Goal: Task Accomplishment & Management: Manage account settings

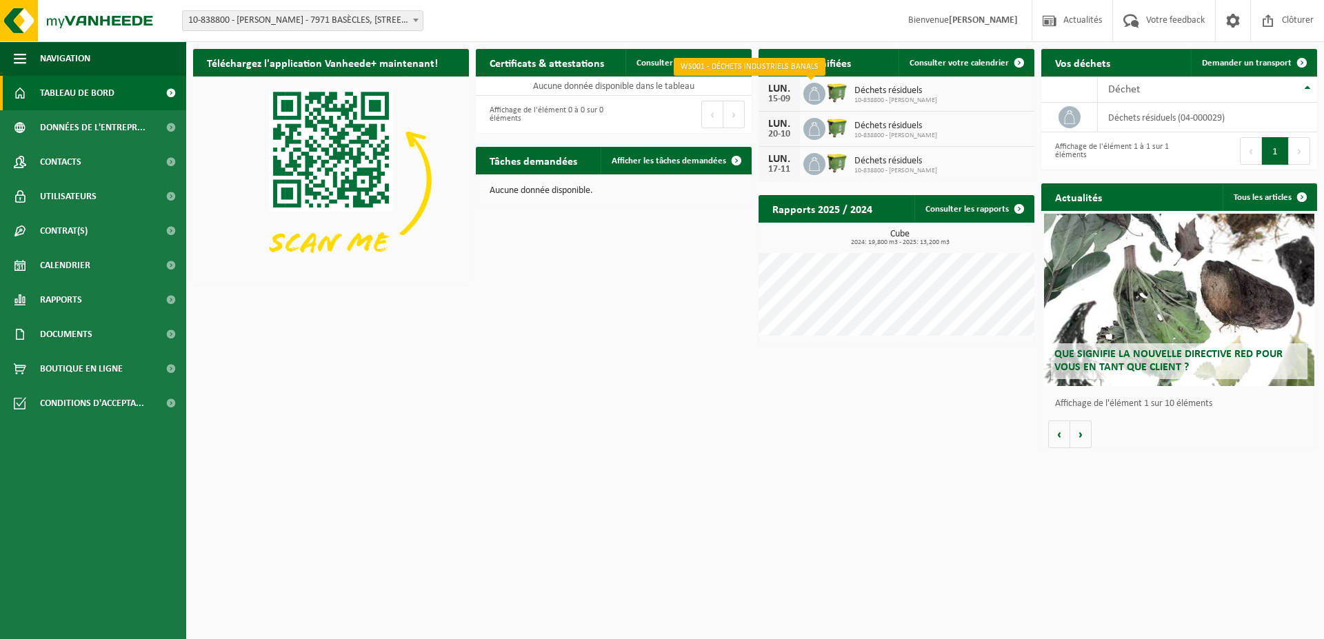
click at [813, 88] on icon at bounding box center [814, 94] width 11 height 14
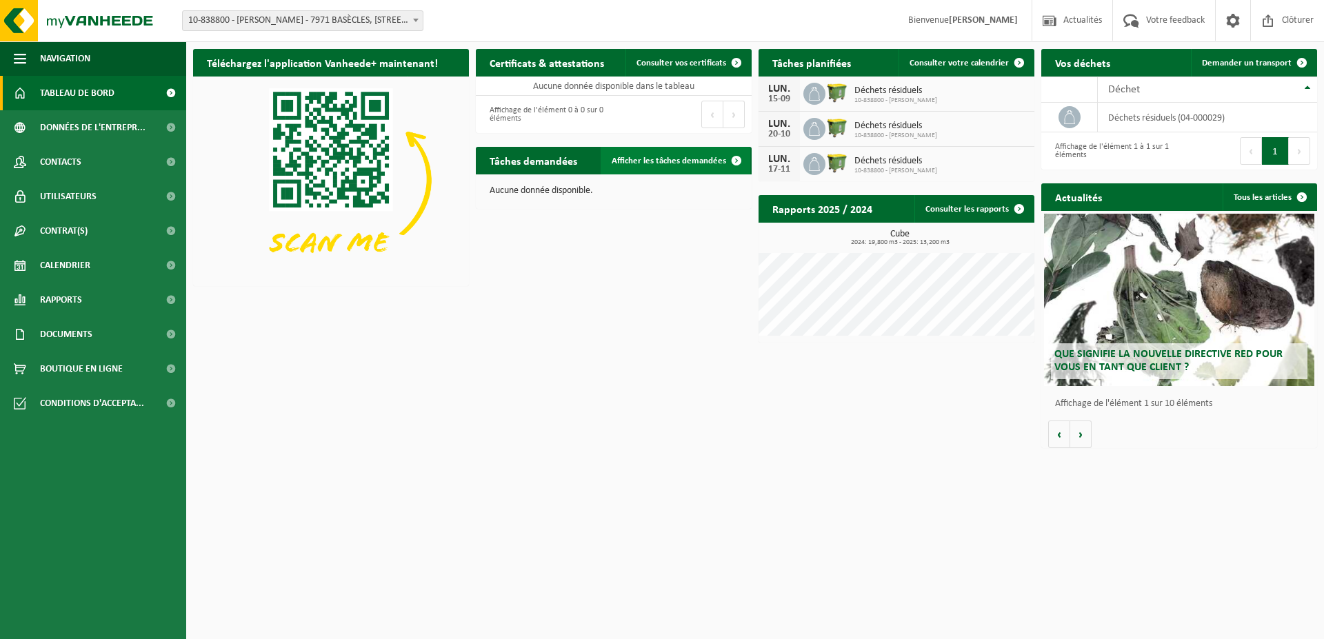
click at [668, 163] on span "Afficher les tâches demandées" at bounding box center [669, 161] width 115 height 9
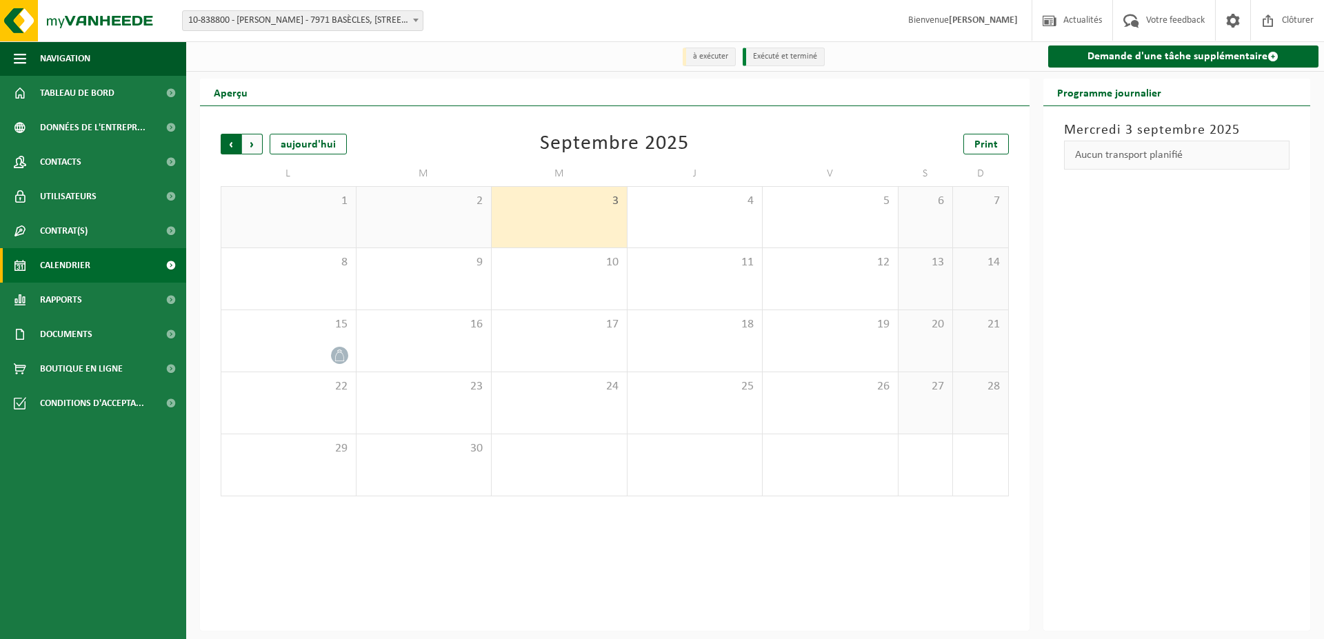
click at [253, 146] on span "Suivant" at bounding box center [252, 144] width 21 height 21
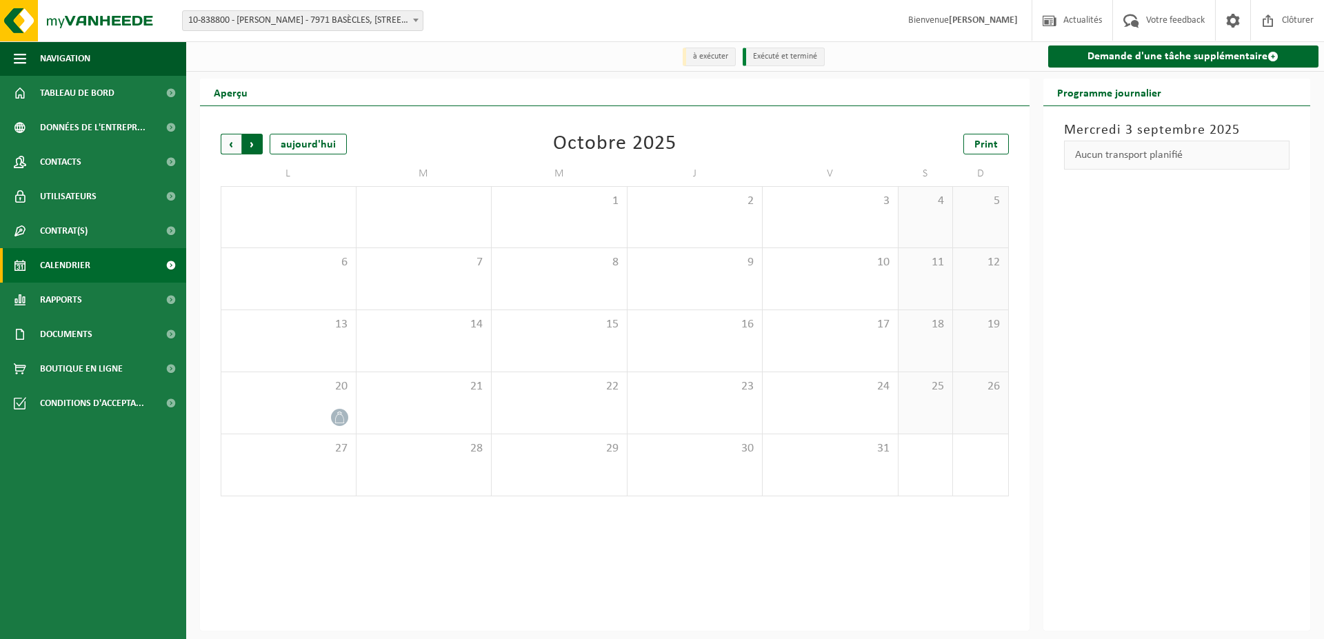
click at [233, 144] on span "Précédent" at bounding box center [231, 144] width 21 height 21
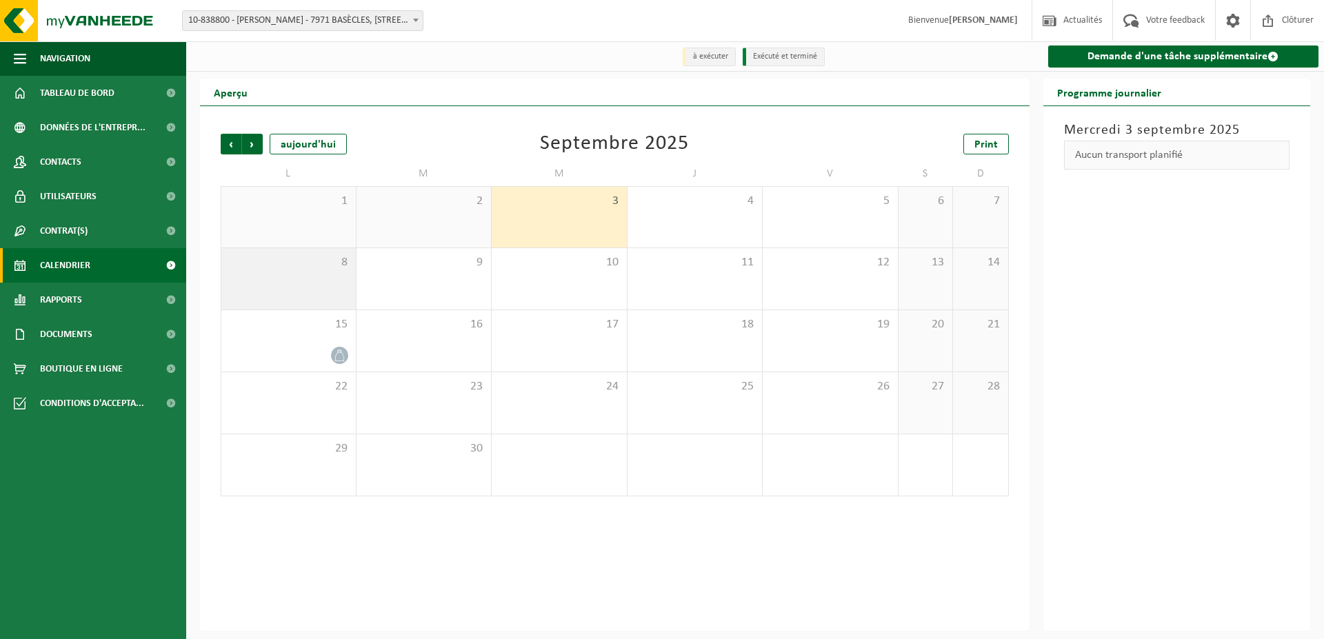
click at [342, 291] on div "8" at bounding box center [288, 278] width 135 height 61
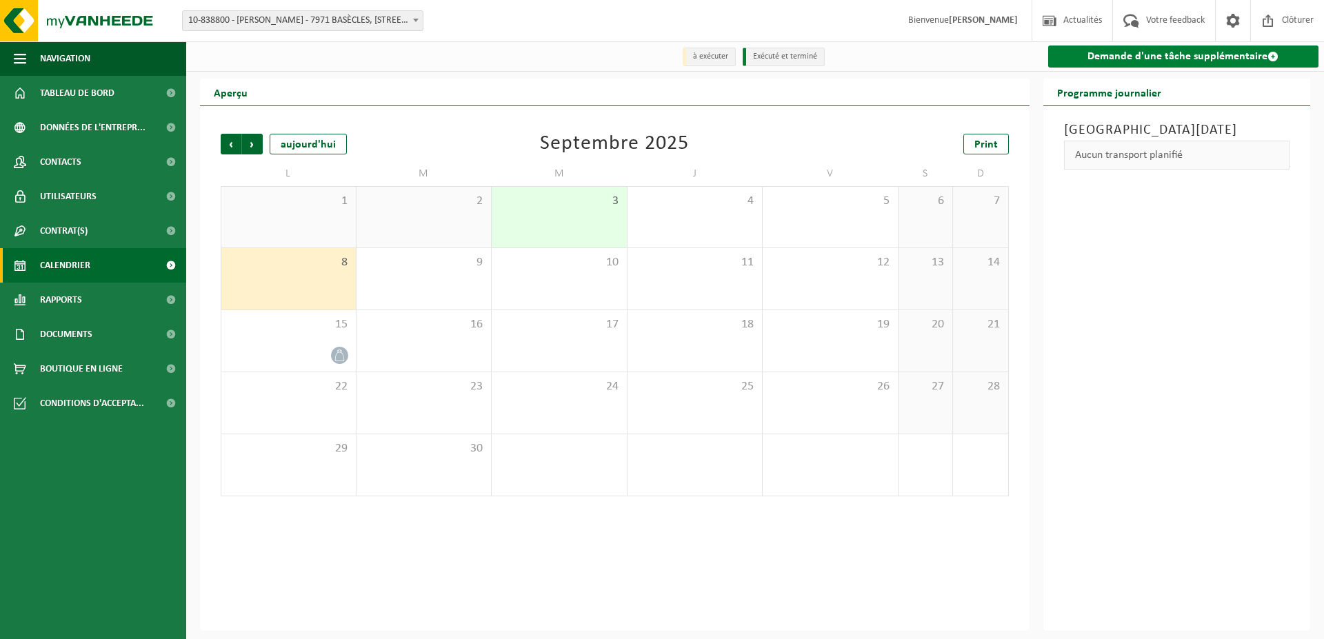
click at [1225, 53] on link "Demande d'une tâche supplémentaire" at bounding box center [1183, 57] width 271 height 22
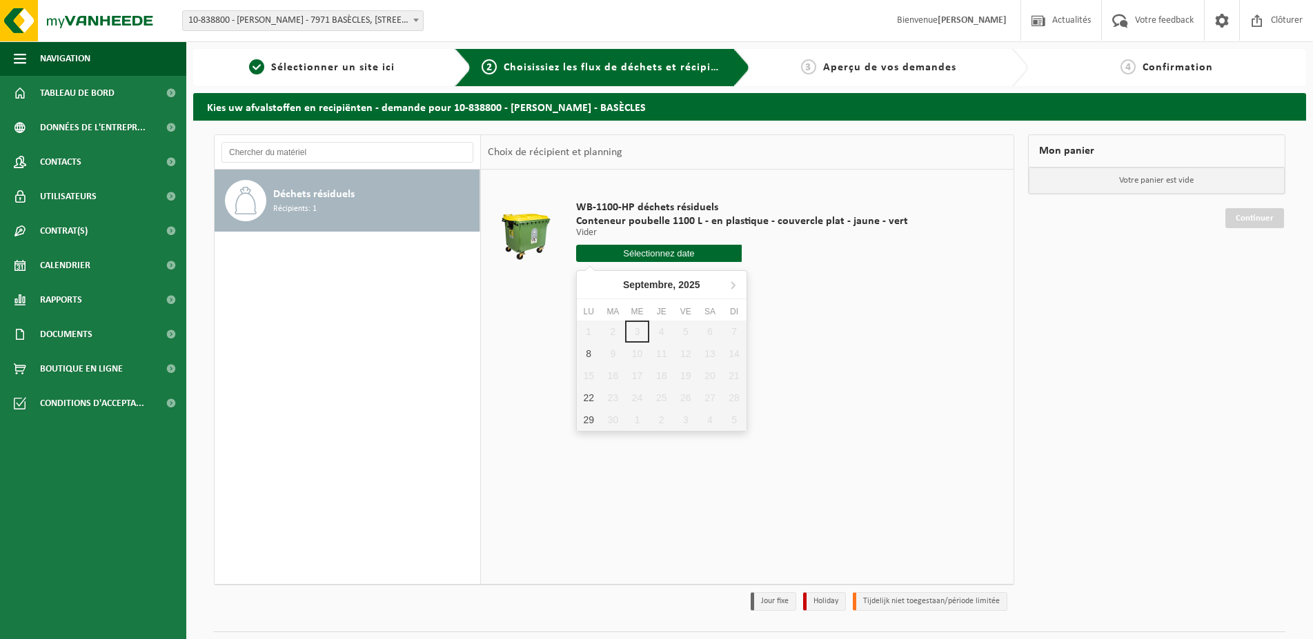
click at [661, 256] on input "text" at bounding box center [659, 253] width 166 height 17
click at [588, 350] on div "8" at bounding box center [589, 354] width 24 height 22
type input "à partir de 2025-09-08"
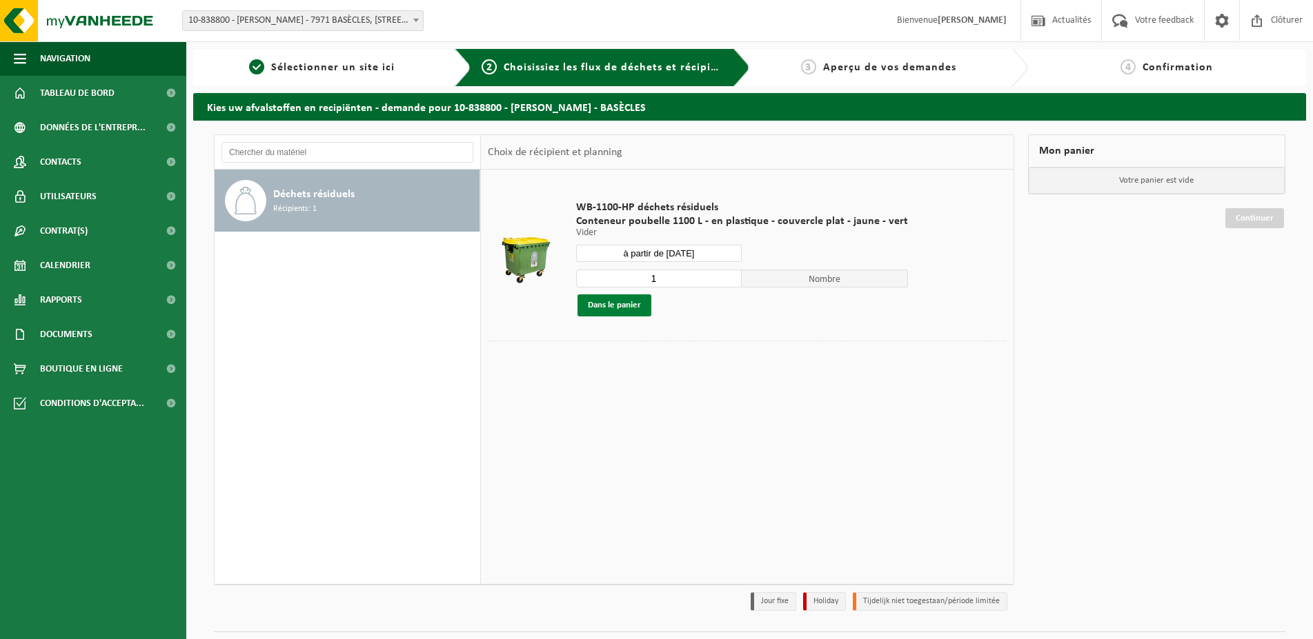
click at [621, 303] on button "Dans le panier" at bounding box center [614, 306] width 74 height 22
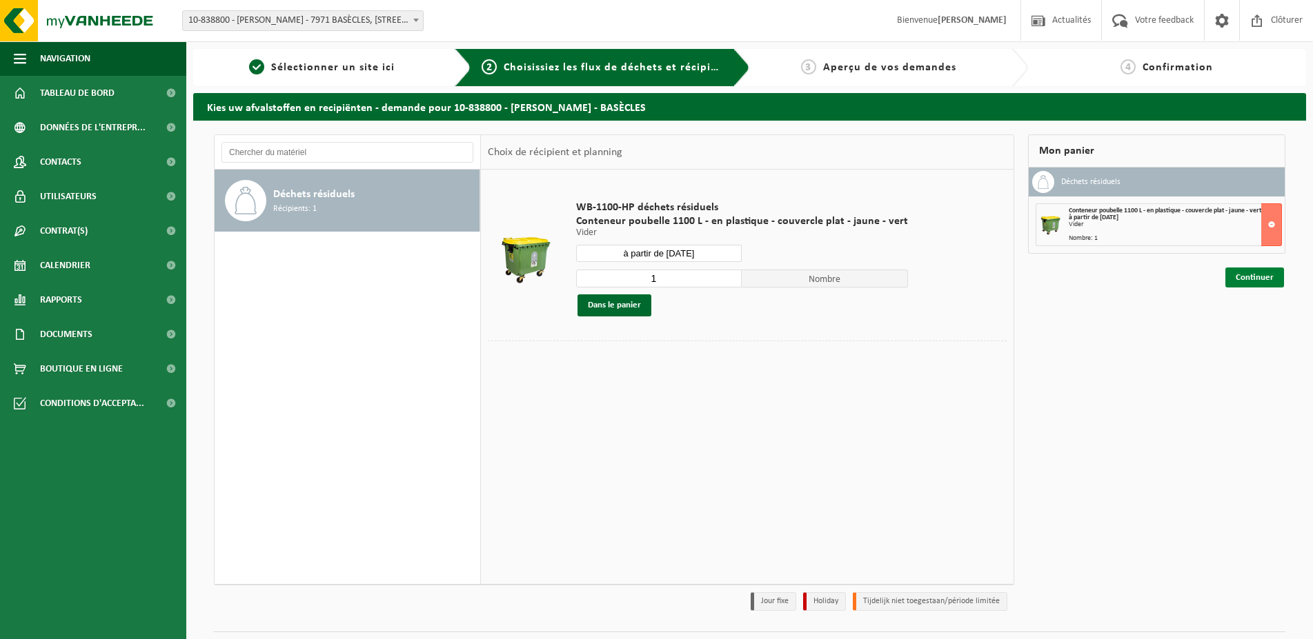
click at [1253, 273] on link "Continuer" at bounding box center [1254, 278] width 59 height 20
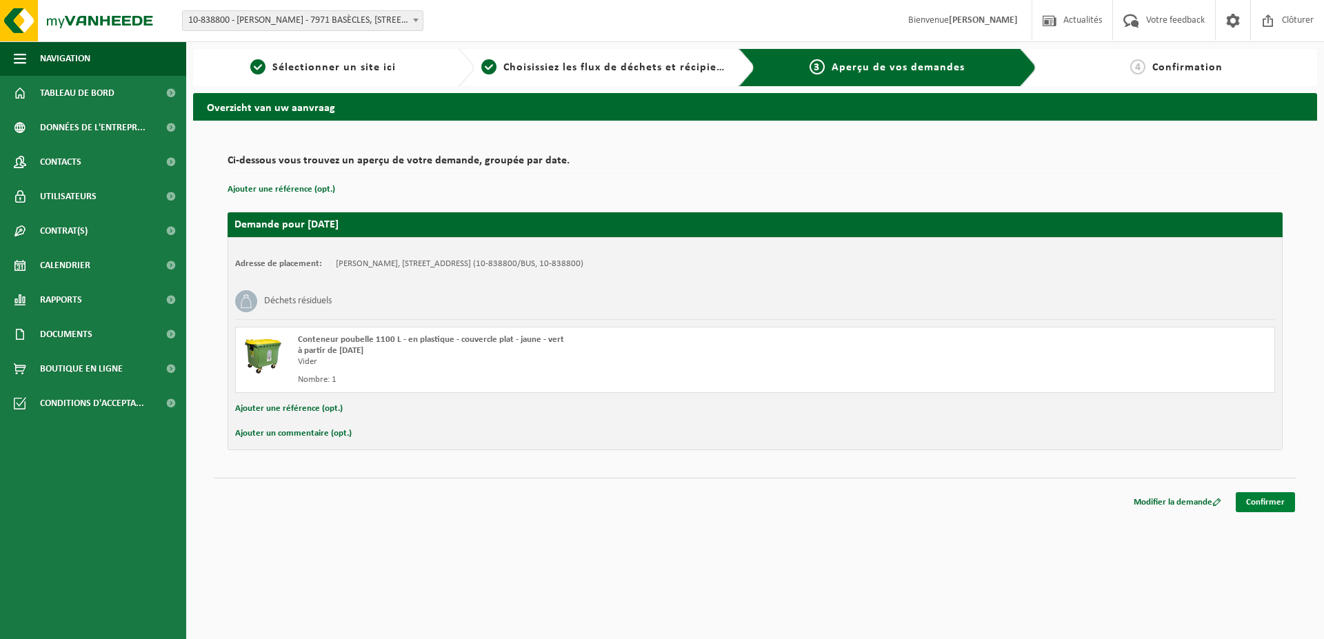
click at [1275, 504] on link "Confirmer" at bounding box center [1265, 502] width 59 height 20
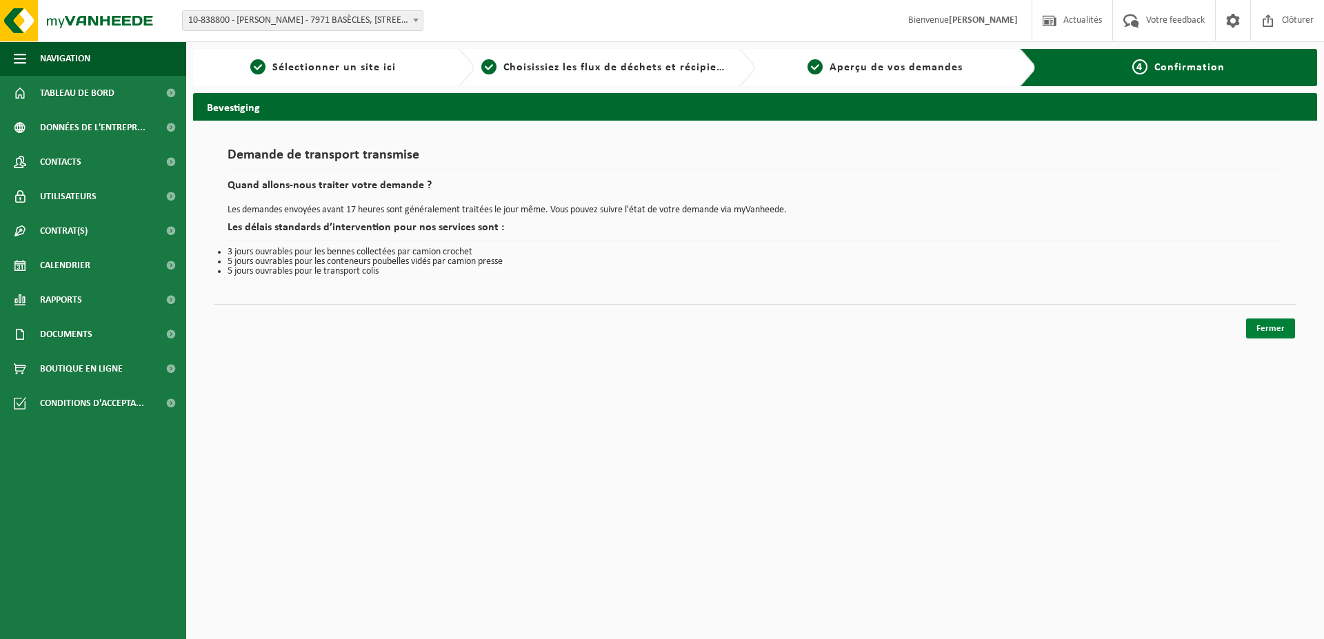
click at [1275, 333] on link "Fermer" at bounding box center [1270, 329] width 49 height 20
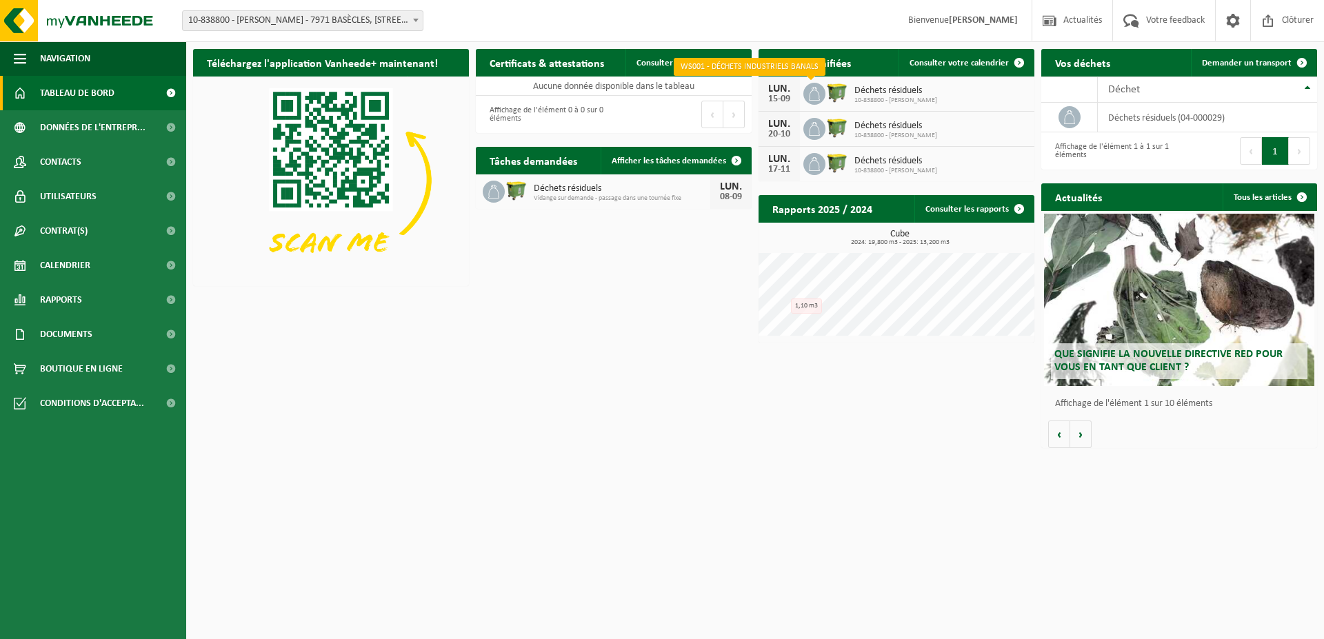
click at [819, 90] on icon at bounding box center [815, 94] width 14 height 14
click at [653, 310] on div "Téléchargez l'application Vanheede+ maintenant! Cachez Certificats & attestatio…" at bounding box center [755, 248] width 1131 height 413
click at [986, 64] on span "Consulter votre calendrier" at bounding box center [959, 63] width 99 height 9
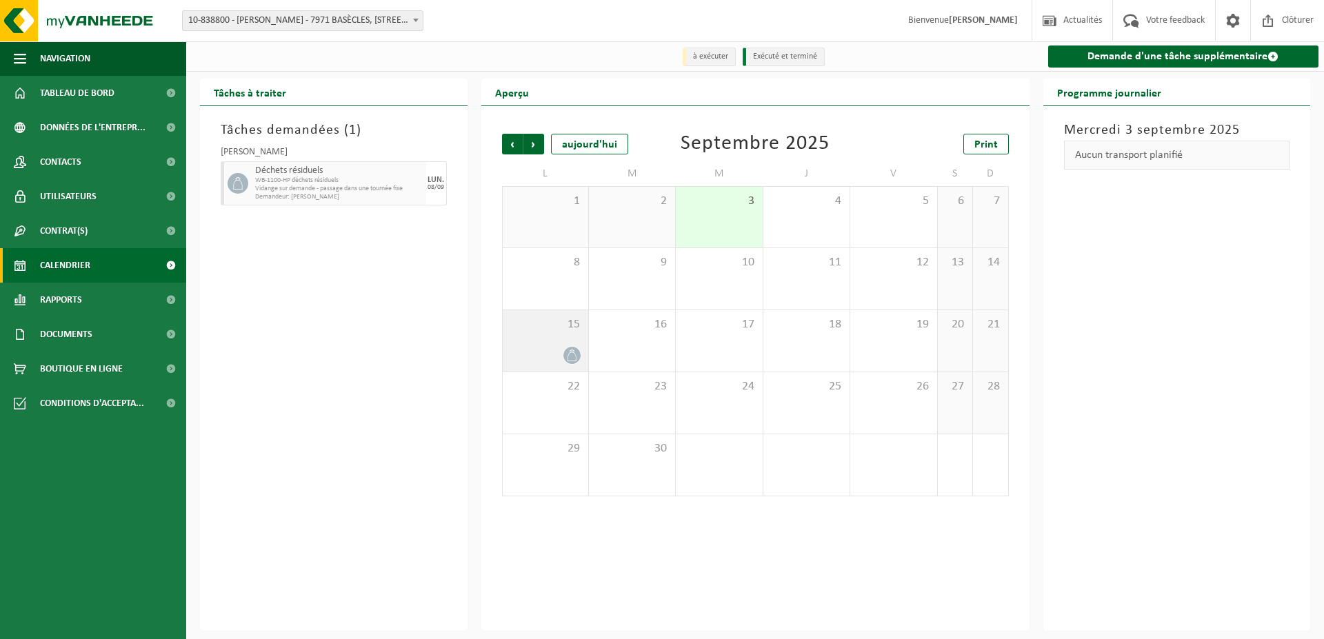
click at [577, 343] on div "15" at bounding box center [546, 340] width 86 height 61
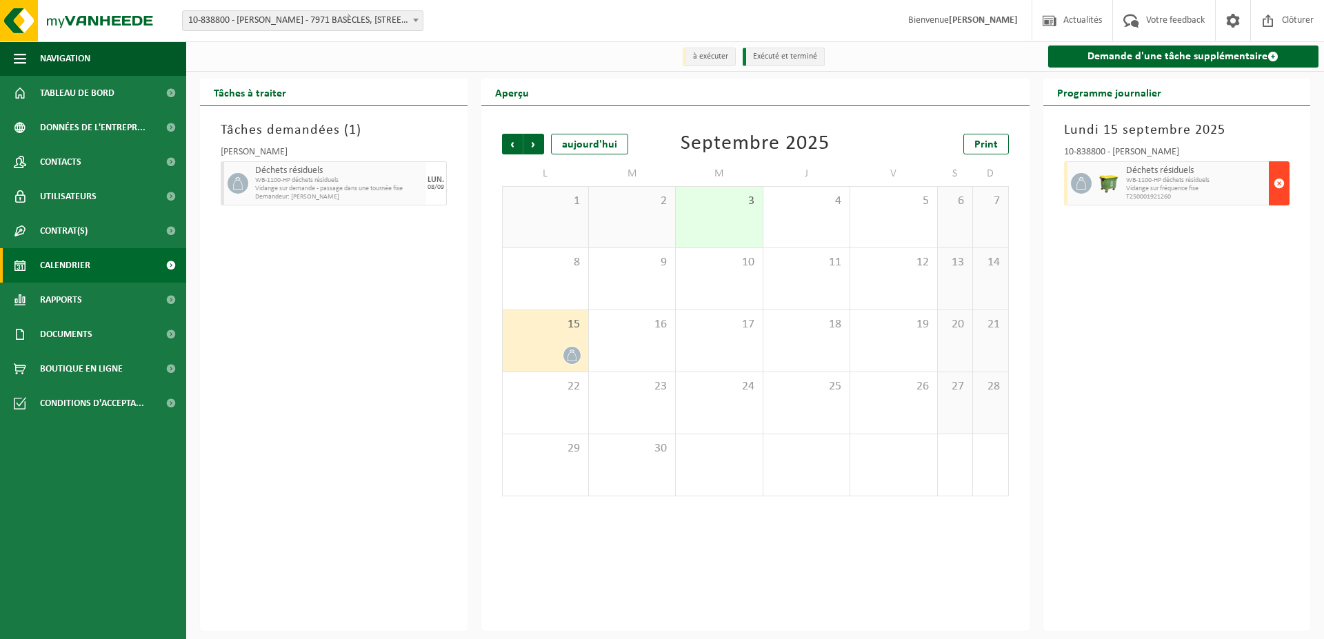
click at [1280, 182] on span "button" at bounding box center [1279, 184] width 11 height 28
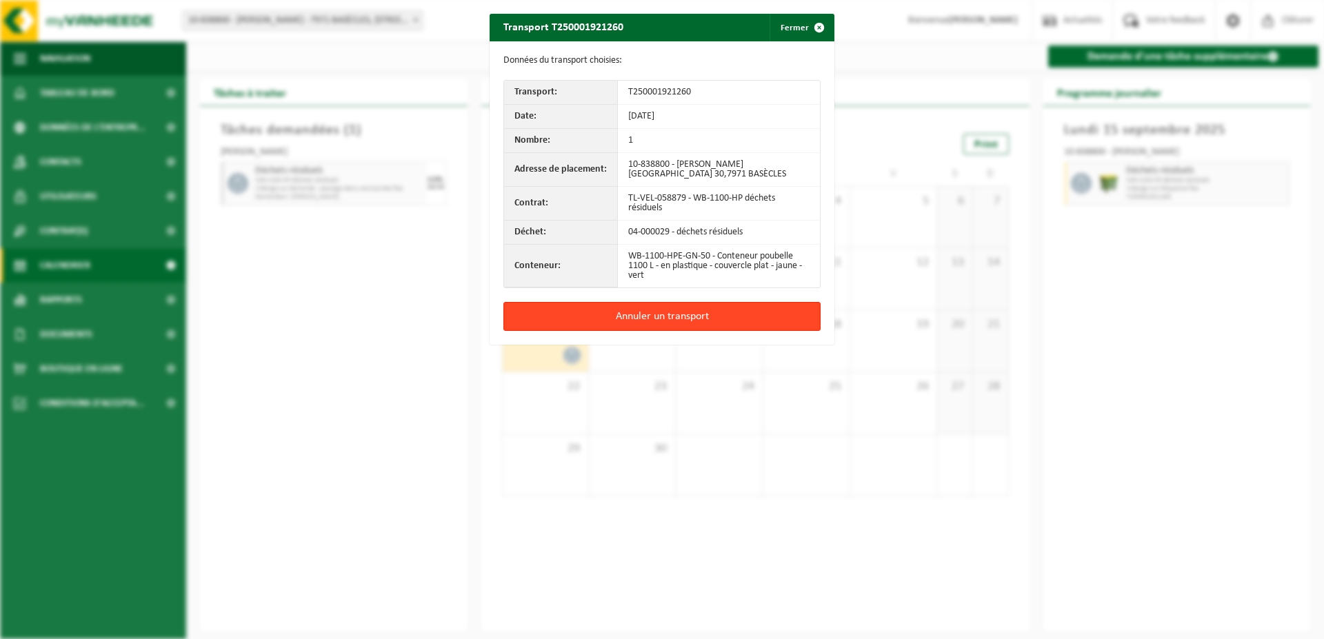
click at [677, 318] on button "Annuler un transport" at bounding box center [662, 316] width 317 height 29
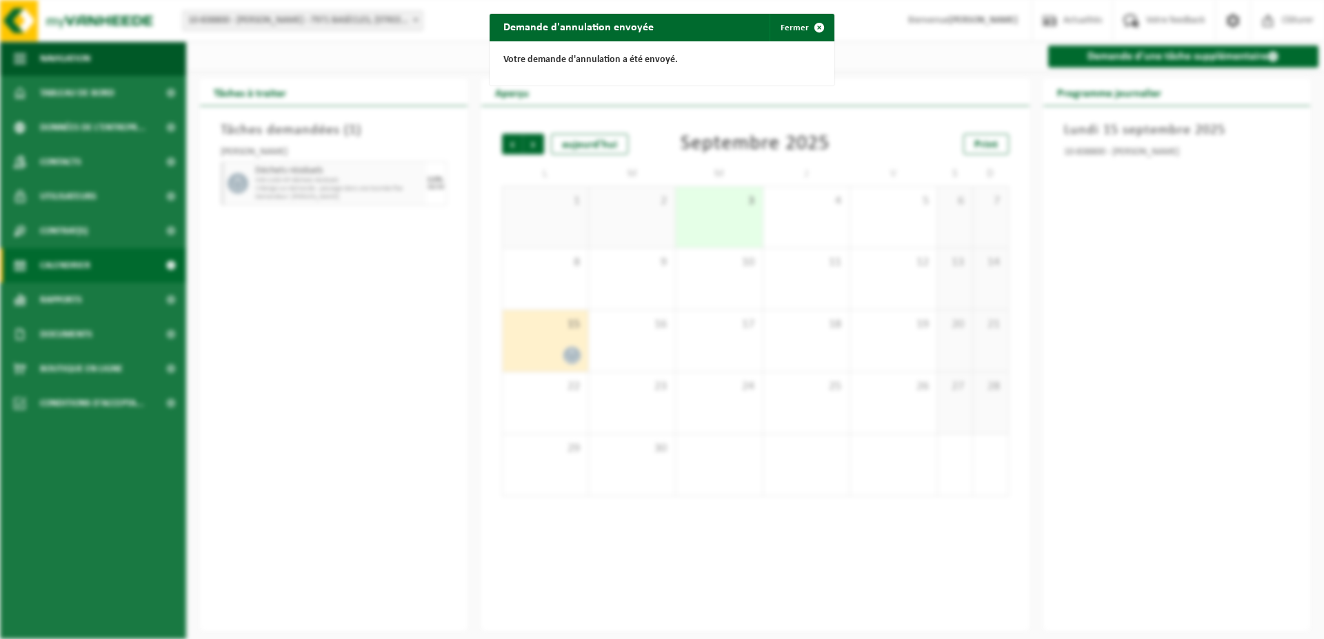
click at [554, 261] on div "Demande d'annulation envoyée Fermer Votre demande d'annulation a été envoyé." at bounding box center [662, 319] width 1324 height 639
